Goal: Task Accomplishment & Management: Manage account settings

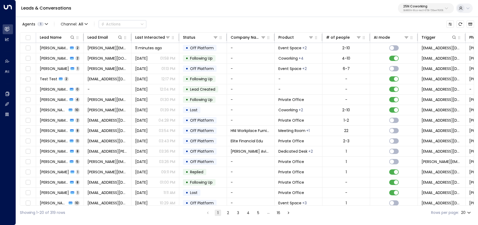
click at [417, 10] on p "3b9800f4-81ca-4ec0-8758-72fbe4763f36" at bounding box center [423, 11] width 40 height 2
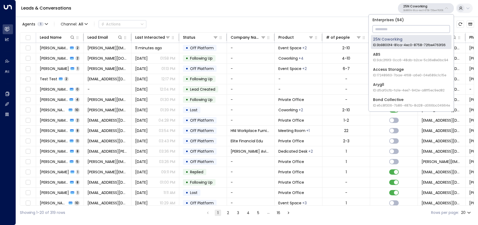
click at [403, 72] on div "Access Storage ID: 17248963-7bae-4f68-a6e0-04e589c1c15e" at bounding box center [409, 72] width 73 height 11
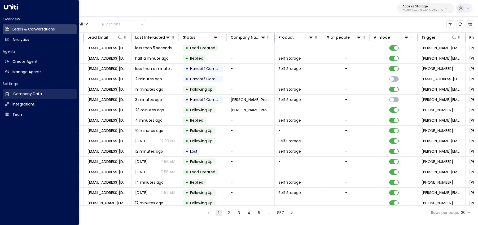
click at [19, 92] on h2 "Company Data" at bounding box center [27, 94] width 29 height 6
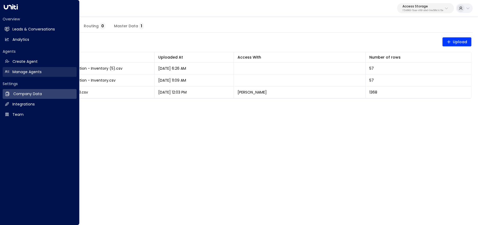
click at [11, 73] on link "Manage Agents Manage Agents" at bounding box center [40, 72] width 74 height 10
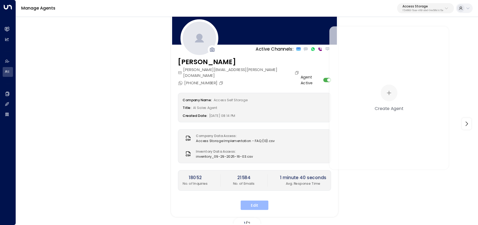
click at [260, 200] on button "Edit" at bounding box center [254, 205] width 28 height 10
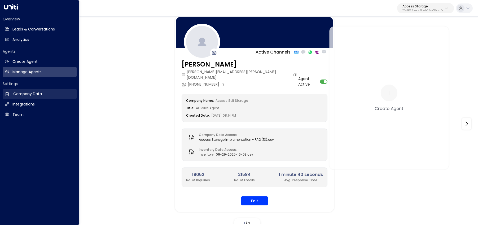
click at [43, 93] on link "Company Data Company Data" at bounding box center [40, 94] width 74 height 10
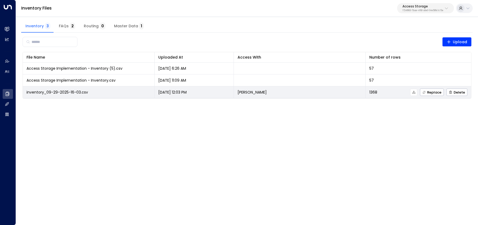
click at [414, 92] on icon at bounding box center [414, 92] width 4 height 4
